Goal: Task Accomplishment & Management: Manage account settings

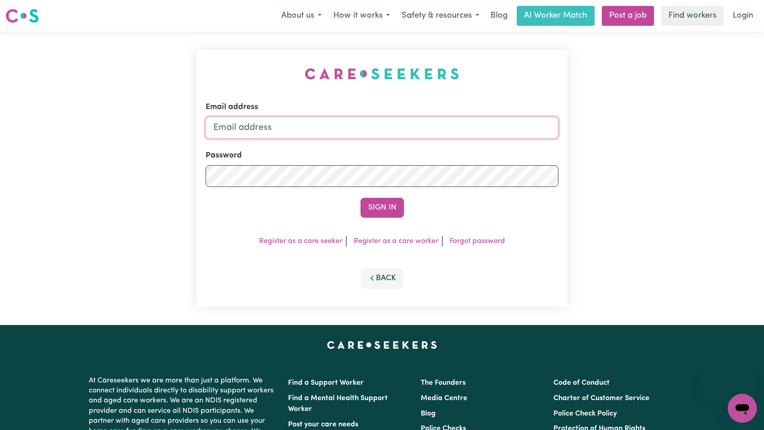
click at [356, 130] on input "Email address" at bounding box center [382, 128] width 353 height 22
type input "[EMAIL_ADDRESS][DOMAIN_NAME]"
click at [377, 205] on button "Sign In" at bounding box center [382, 208] width 43 height 20
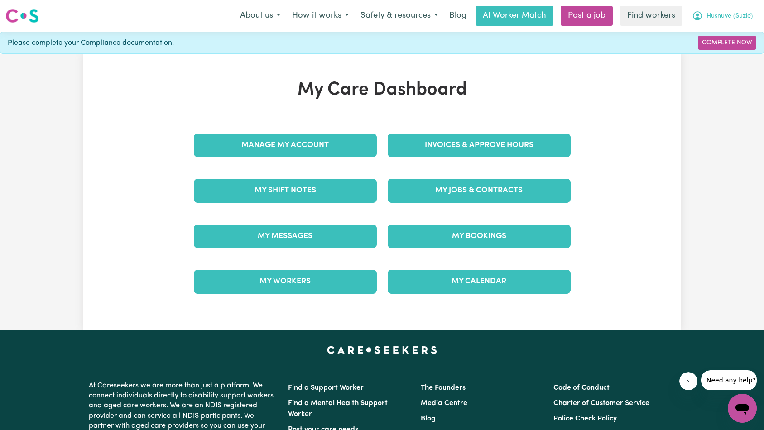
click at [734, 19] on span "Husnuye (Suzie)" at bounding box center [730, 16] width 46 height 10
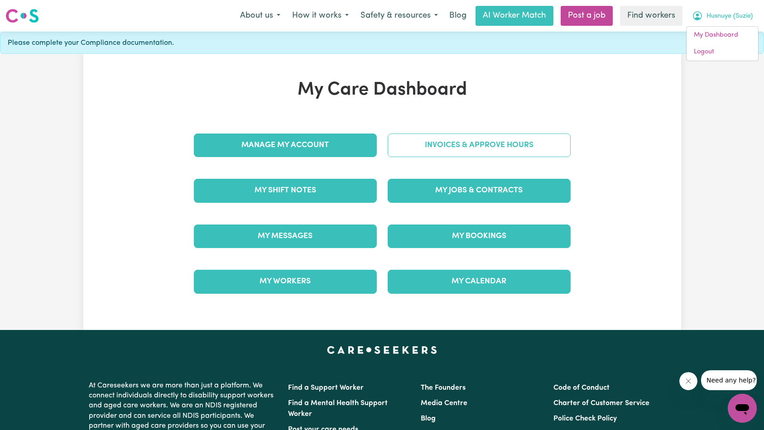
click at [510, 157] on link "Invoices & Approve Hours" at bounding box center [479, 146] width 183 height 24
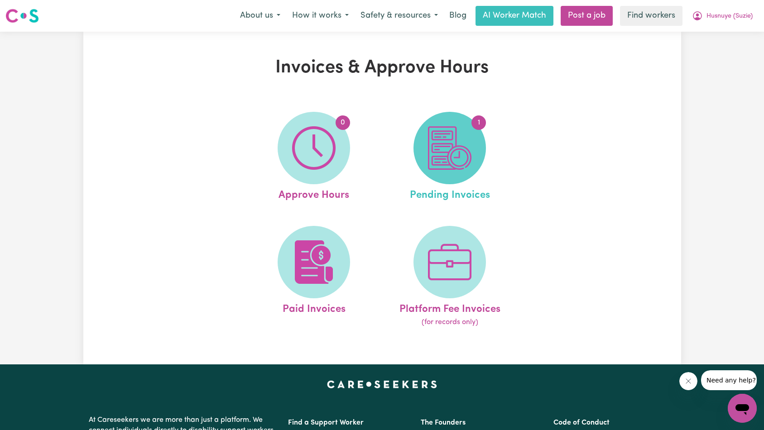
click at [456, 149] on img at bounding box center [449, 147] width 43 height 43
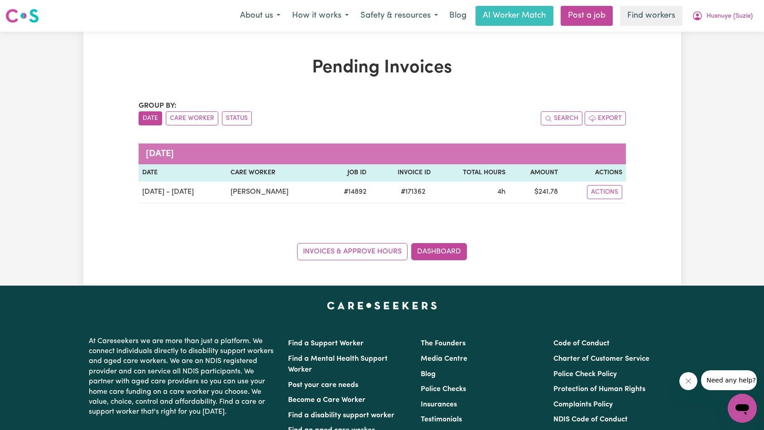
click at [489, 64] on h1 "Pending Invoices" at bounding box center [382, 68] width 487 height 22
click at [726, 21] on span "Husnuye (Suzie)" at bounding box center [730, 16] width 46 height 10
click at [721, 33] on link "My Dashboard" at bounding box center [723, 35] width 72 height 17
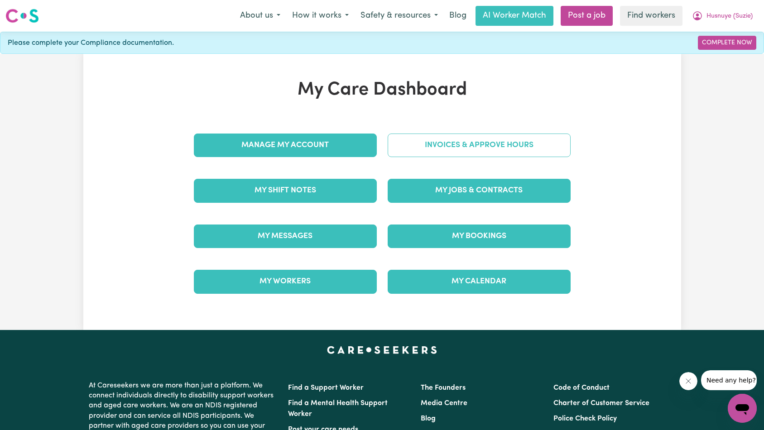
click at [440, 150] on link "Invoices & Approve Hours" at bounding box center [479, 146] width 183 height 24
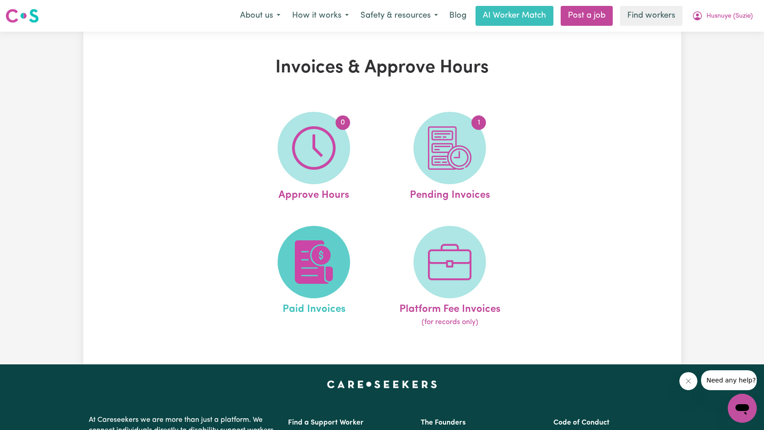
click at [335, 258] on img at bounding box center [313, 262] width 43 height 43
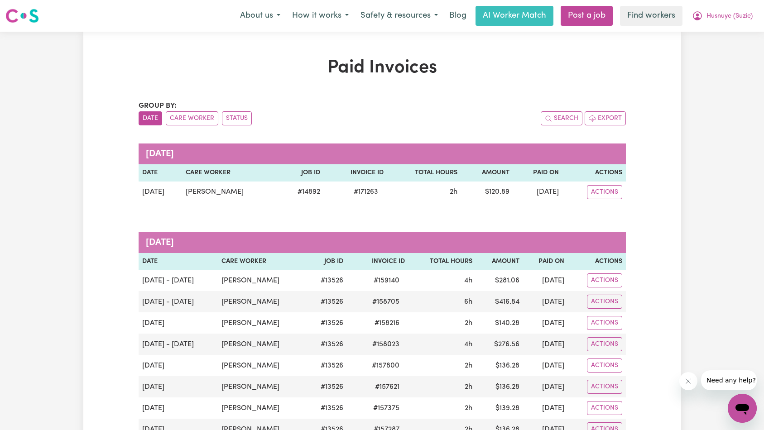
click at [689, 379] on icon "Close message from company" at bounding box center [687, 381] width 7 height 7
click at [685, 218] on div "Paid Invoices Group by: Date Care Worker Status Search Export [DATE] Date Care …" at bounding box center [382, 398] width 764 height 732
click at [723, 12] on button "Husnuye (Suzie)" at bounding box center [722, 15] width 72 height 19
click at [726, 37] on link "My Dashboard" at bounding box center [723, 35] width 72 height 17
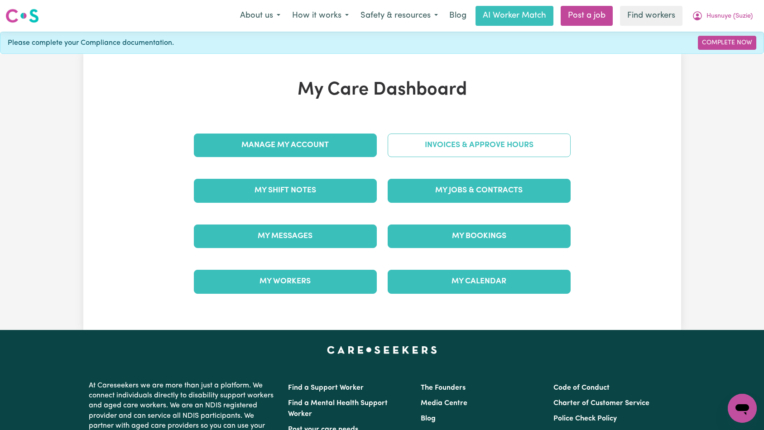
click at [442, 150] on link "Invoices & Approve Hours" at bounding box center [479, 146] width 183 height 24
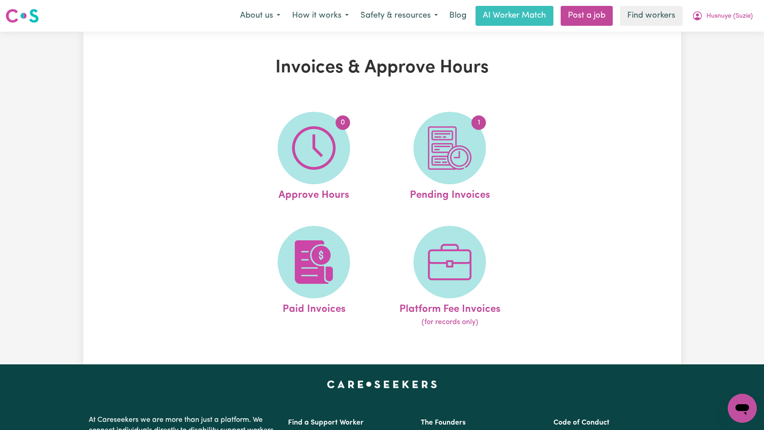
click at [602, 133] on div "Invoices & Approve Hours 0 Approve Hours 1 Pending Invoices Paid Invoices Platf…" at bounding box center [382, 198] width 598 height 282
click at [486, 142] on link "1 Pending Invoices" at bounding box center [450, 157] width 130 height 91
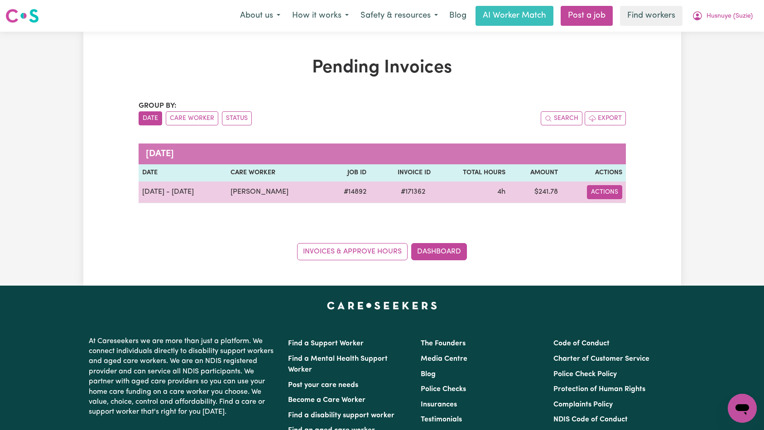
click at [620, 197] on button "Actions" at bounding box center [604, 192] width 35 height 14
click at [610, 208] on link "Download Invoice" at bounding box center [628, 213] width 83 height 18
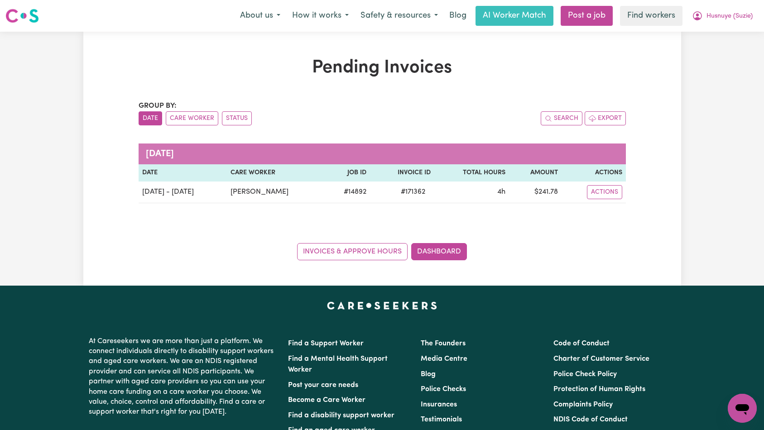
click at [319, 76] on h1 "Pending Invoices" at bounding box center [382, 68] width 487 height 22
click at [737, 17] on span "Husnuye (Suzie)" at bounding box center [730, 16] width 46 height 10
click at [725, 36] on link "My Dashboard" at bounding box center [723, 35] width 72 height 17
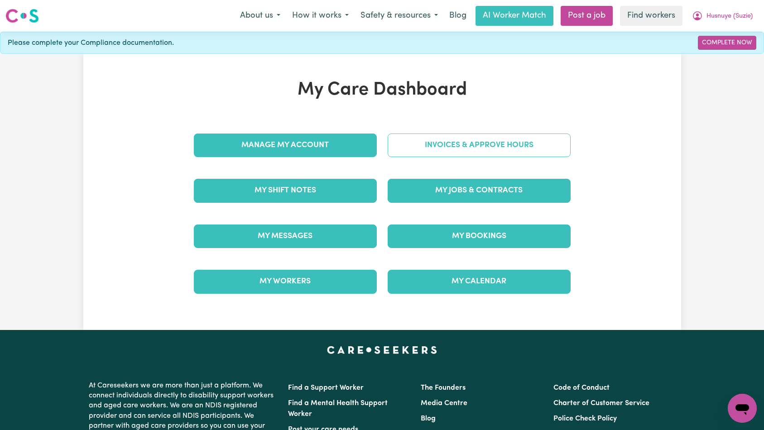
click at [441, 145] on link "Invoices & Approve Hours" at bounding box center [479, 146] width 183 height 24
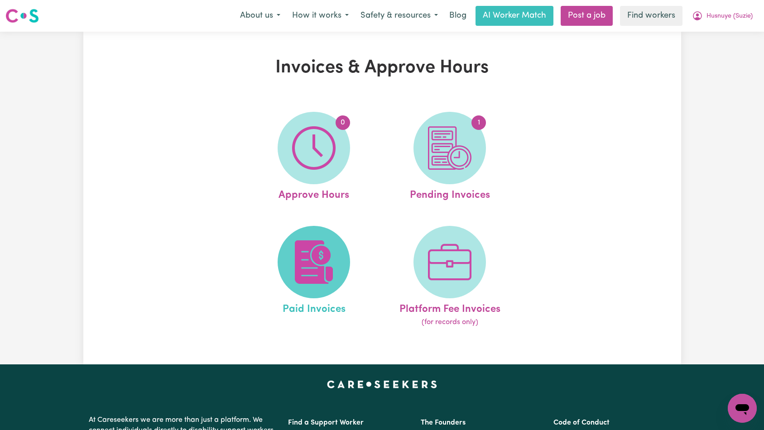
click at [333, 263] on img at bounding box center [313, 262] width 43 height 43
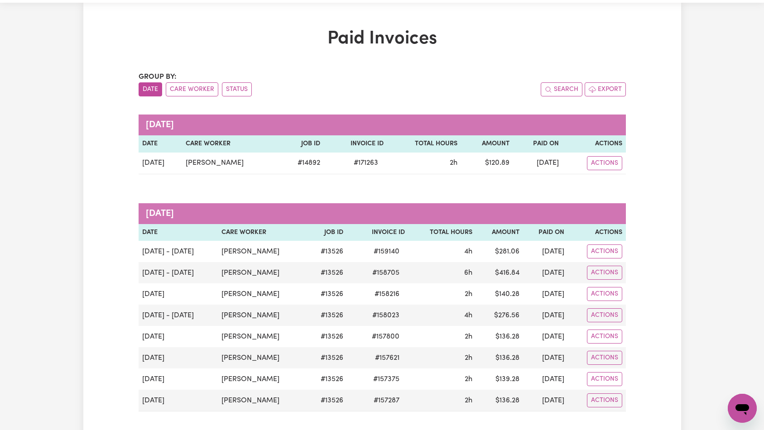
scroll to position [35, 0]
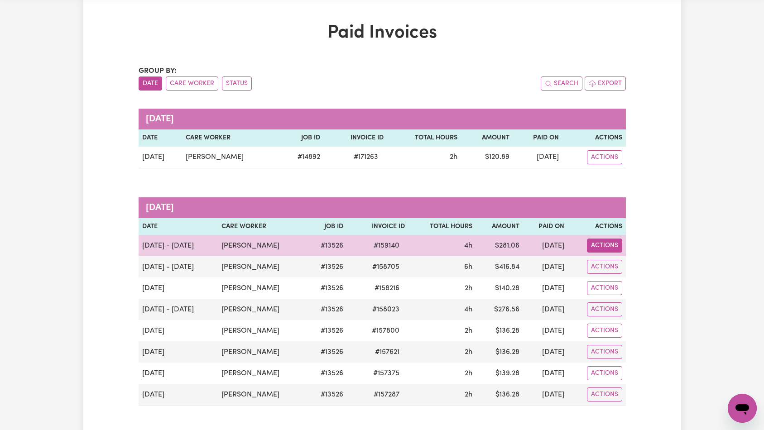
click at [601, 164] on button "Actions" at bounding box center [604, 157] width 35 height 14
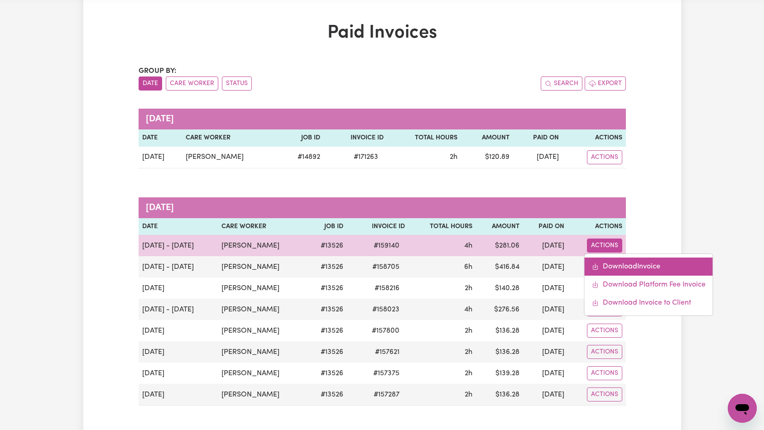
click at [617, 261] on link "Download Invoice" at bounding box center [649, 267] width 128 height 18
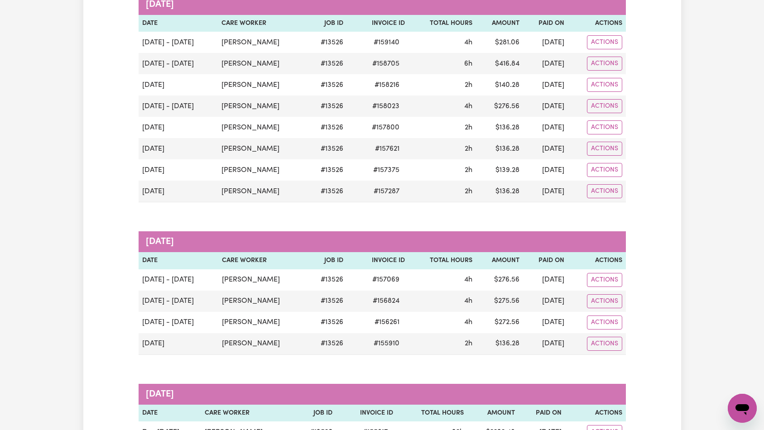
scroll to position [0, 0]
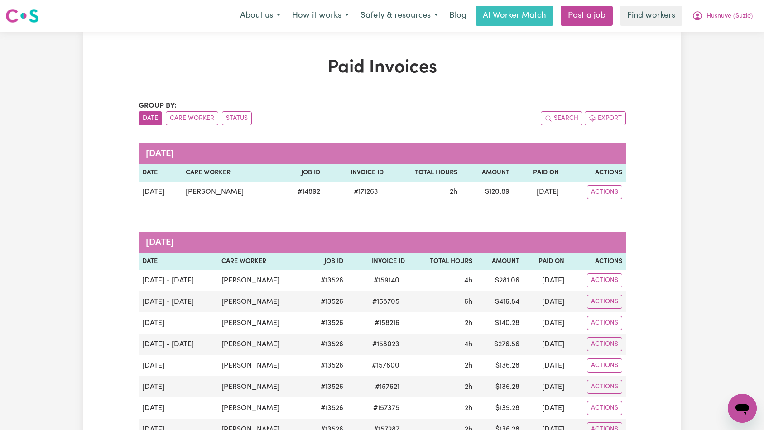
click at [721, 27] on nav "Menu About us How it works Safety & resources Blog AI Worker Match Post a job F…" at bounding box center [382, 16] width 764 height 32
click at [733, 26] on nav "Menu About us How it works Safety & resources Blog AI Worker Match Post a job F…" at bounding box center [382, 16] width 764 height 32
click at [742, 23] on button "Husnuye (Suzie)" at bounding box center [722, 15] width 72 height 19
click at [741, 37] on link "My Dashboard" at bounding box center [723, 35] width 72 height 17
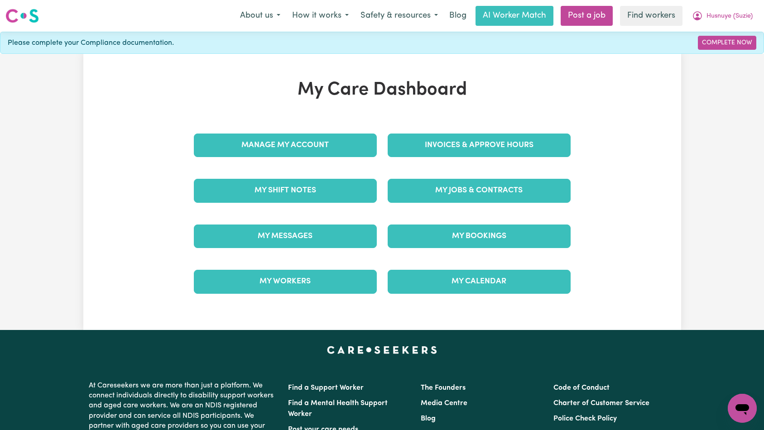
click at [615, 106] on div "My Care Dashboard Manage My Account Invoices & Approve Hours My Shift Notes My …" at bounding box center [382, 192] width 598 height 226
